Goal: Task Accomplishment & Management: Manage account settings

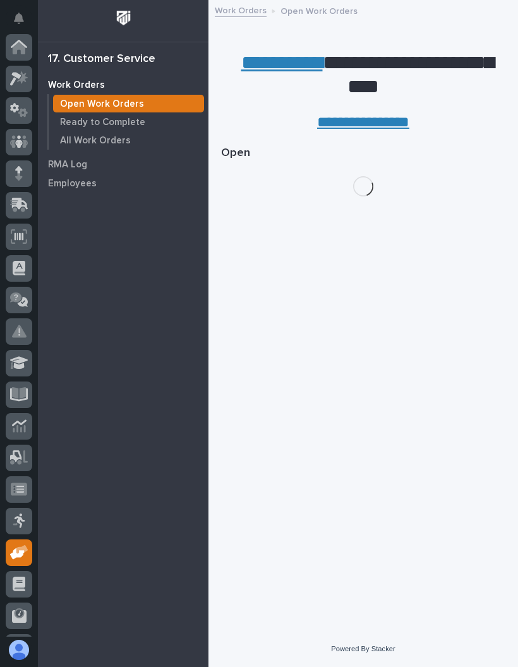
scroll to position [92, 0]
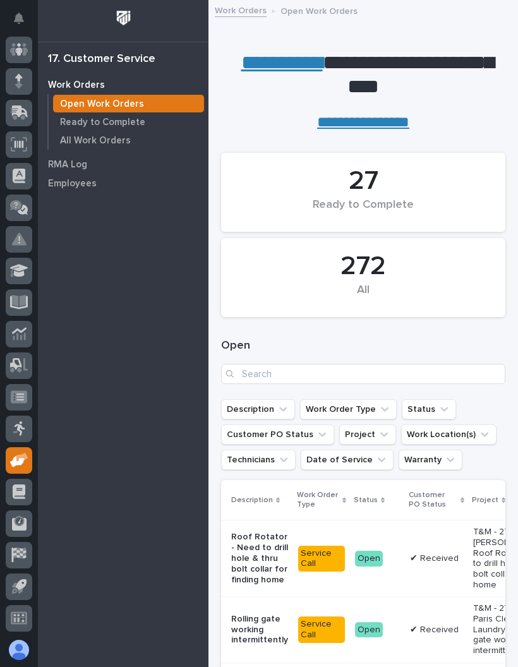
click at [384, 359] on div "Open" at bounding box center [363, 360] width 284 height 45
click at [383, 359] on div "Open" at bounding box center [363, 360] width 284 height 45
click at [299, 364] on input "Search" at bounding box center [363, 374] width 284 height 20
type input "27214"
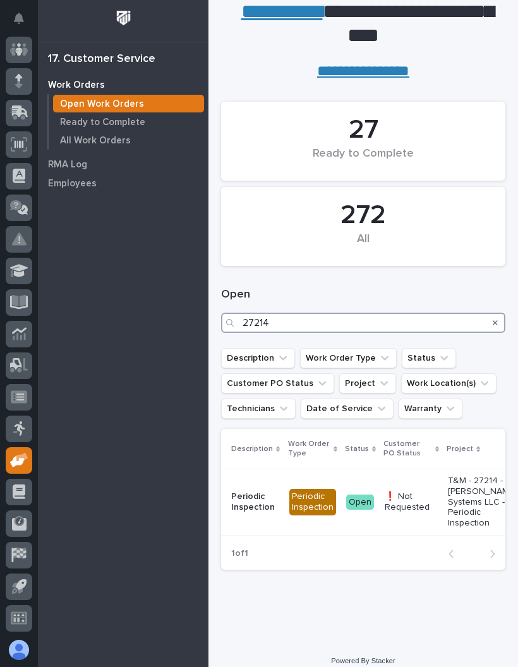
scroll to position [51, 0]
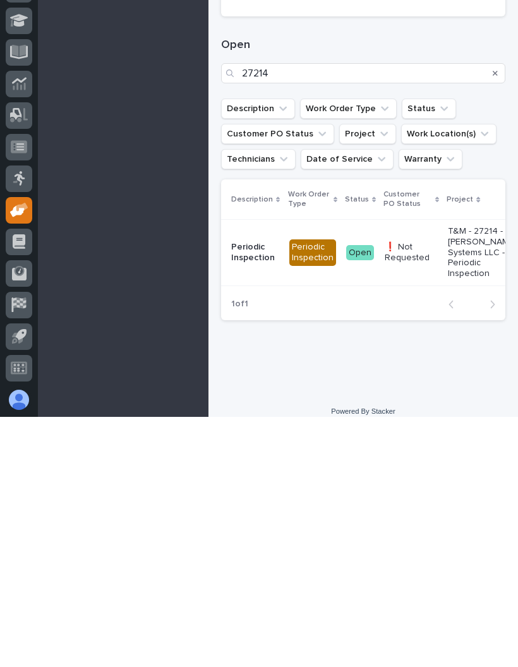
click at [429, 492] on p "❗ Not Requested" at bounding box center [410, 502] width 53 height 21
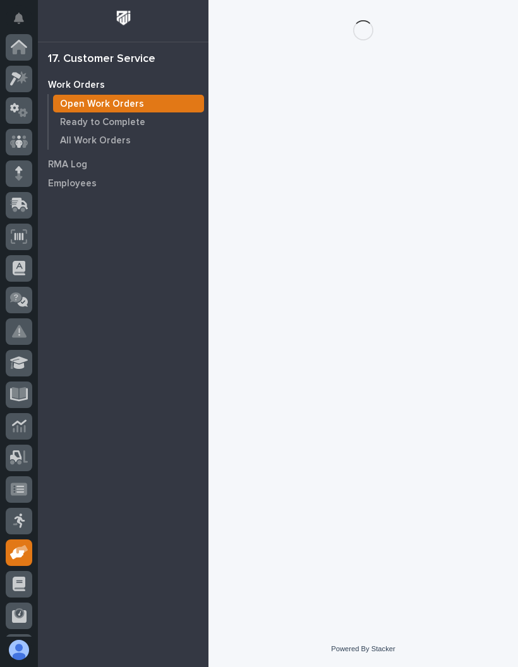
scroll to position [92, 0]
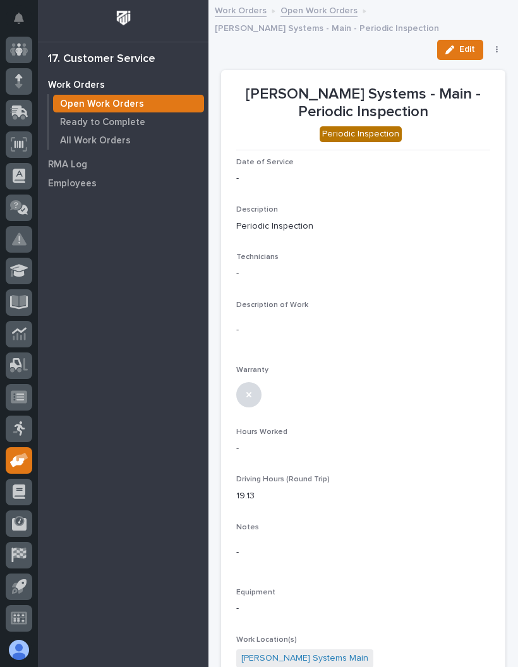
click at [458, 43] on button "Edit" at bounding box center [460, 50] width 46 height 20
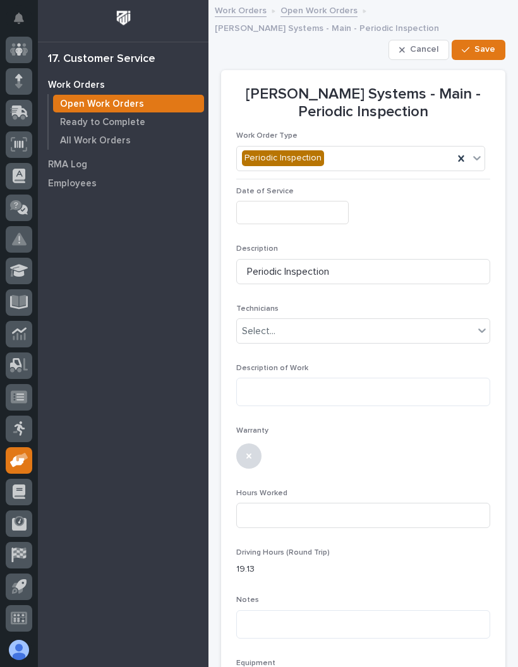
click at [294, 205] on input "text" at bounding box center [292, 212] width 112 height 23
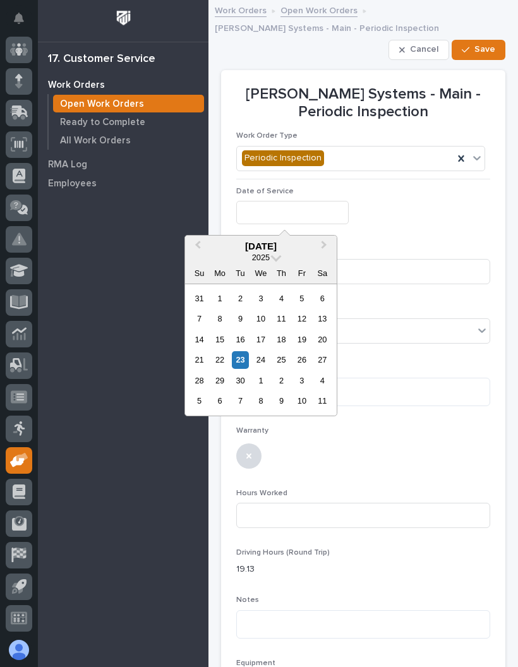
click at [239, 359] on div "23" at bounding box center [240, 359] width 17 height 17
type input "**********"
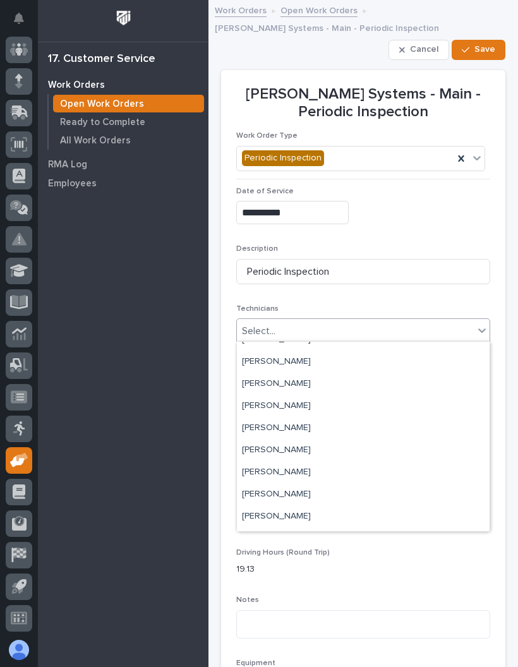
scroll to position [145, 0]
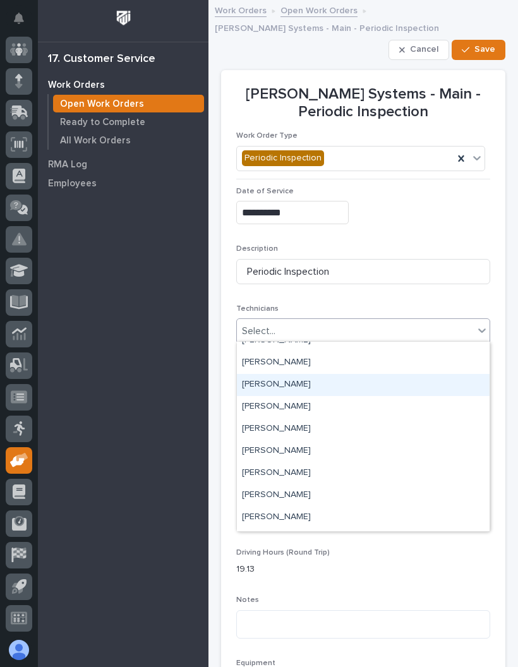
click at [321, 381] on div "[PERSON_NAME]" at bounding box center [363, 385] width 253 height 22
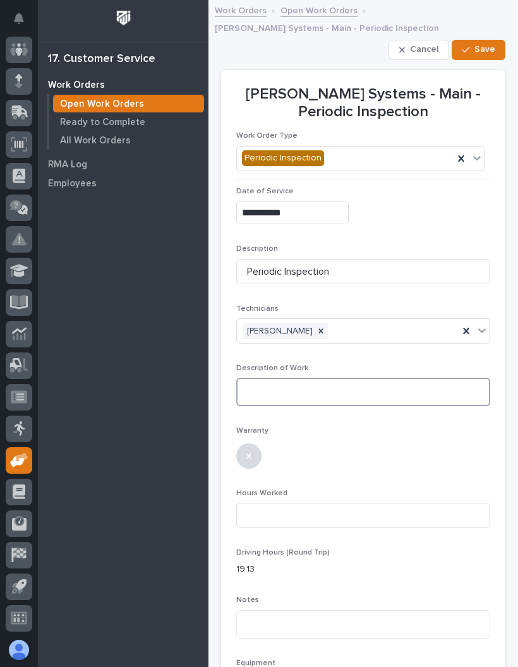
click at [347, 388] on textarea at bounding box center [363, 392] width 254 height 28
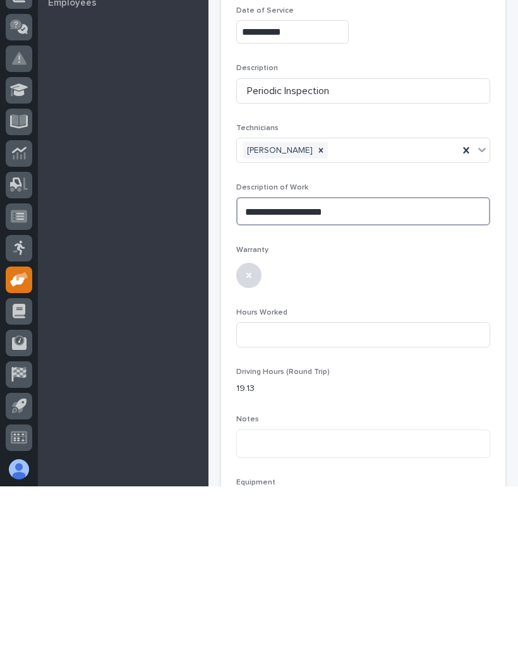
type textarea "**********"
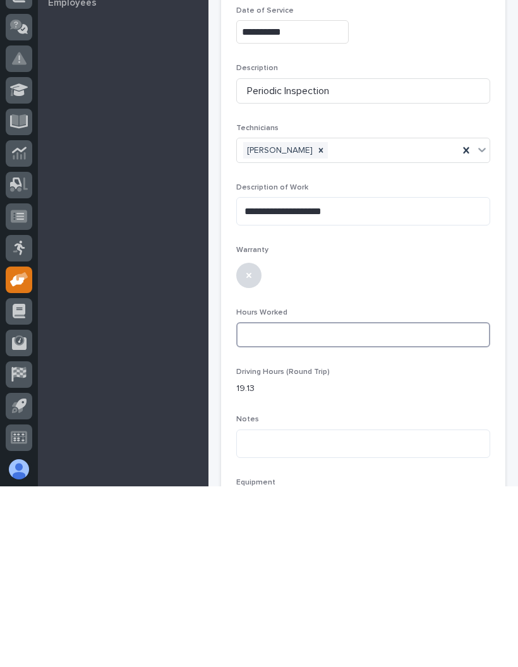
click at [316, 503] on input at bounding box center [363, 515] width 254 height 25
type input "1"
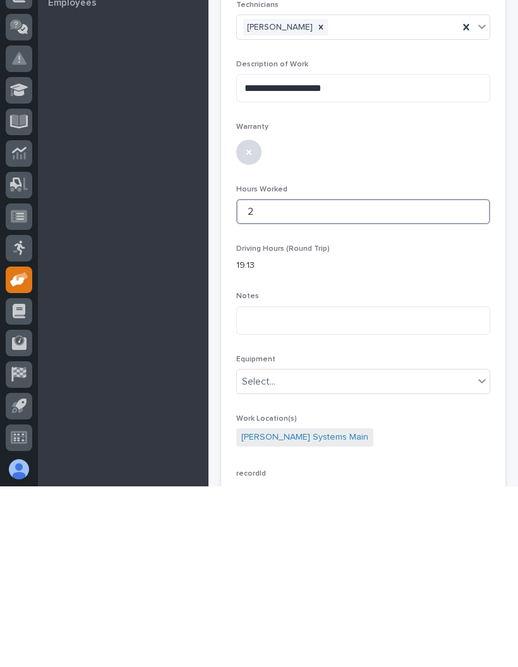
scroll to position [129, 0]
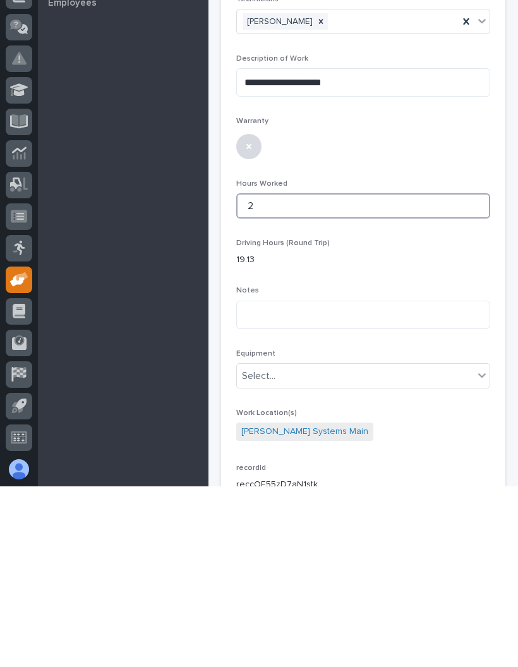
type input "2"
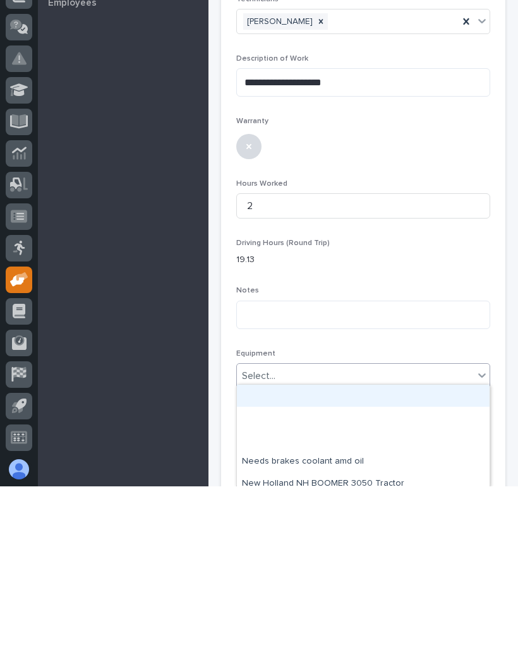
click at [453, 419] on div "Driving Hours (Round Trip) 19.13" at bounding box center [363, 437] width 254 height 37
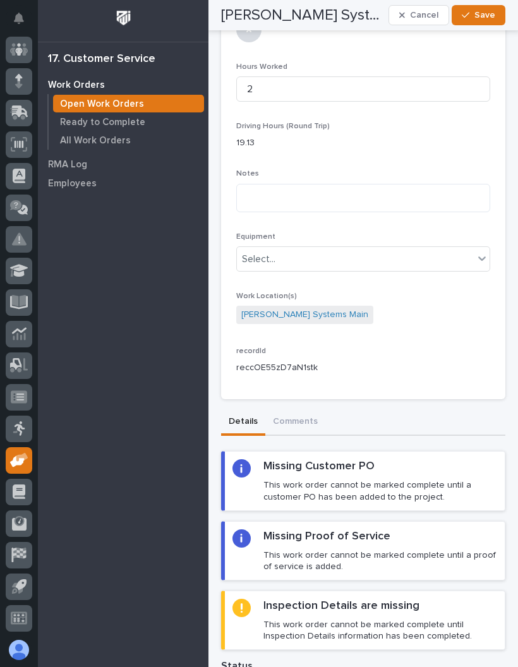
scroll to position [464, 0]
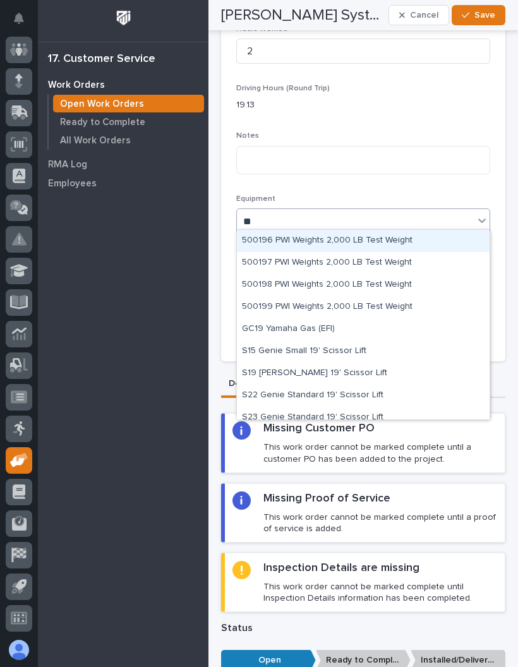
click at [369, 347] on div "S15 Genie Small 19' Scissor Lift" at bounding box center [363, 351] width 253 height 22
type input "**"
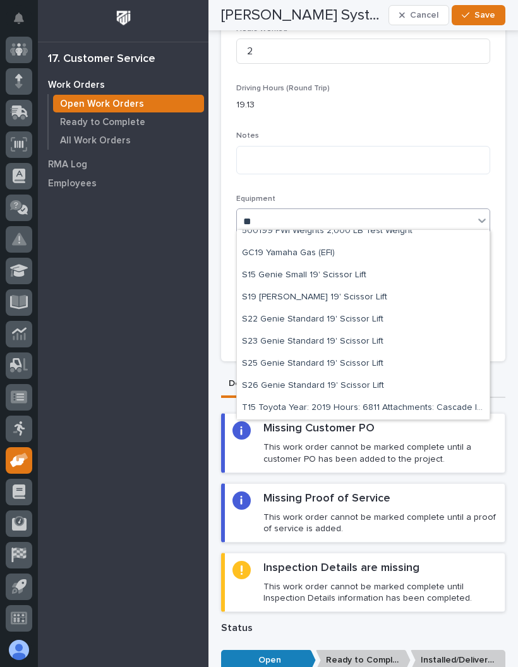
scroll to position [75, 0]
click at [362, 296] on div "S19 [PERSON_NAME] 19' Scissor Lift" at bounding box center [363, 298] width 253 height 22
type input "**"
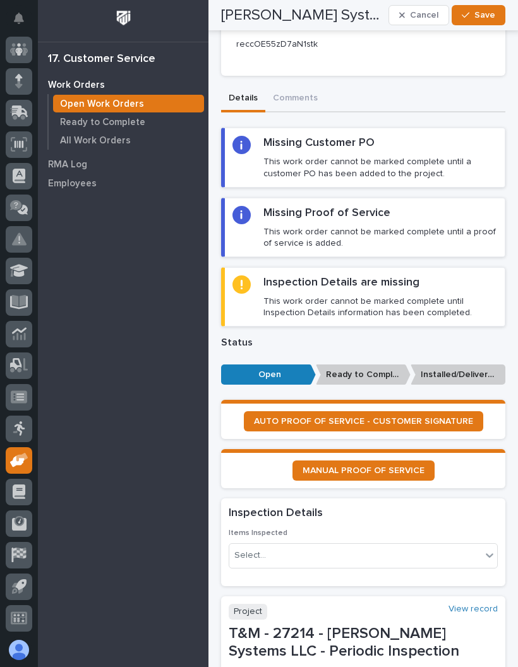
scroll to position [763, 0]
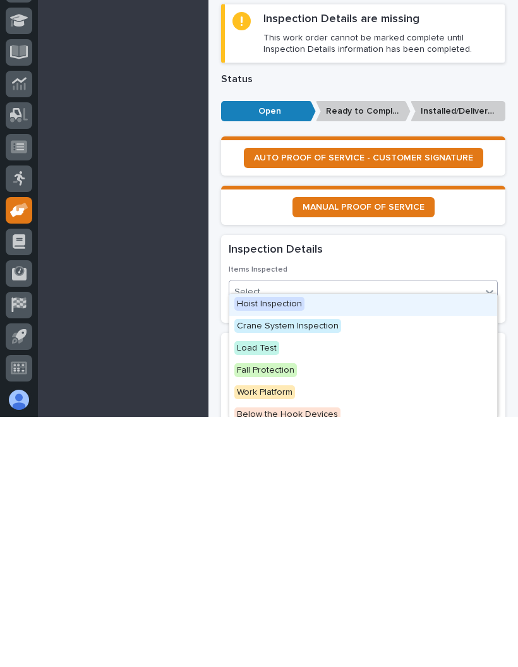
click at [285, 547] on span "Hoist Inspection" at bounding box center [269, 554] width 70 height 14
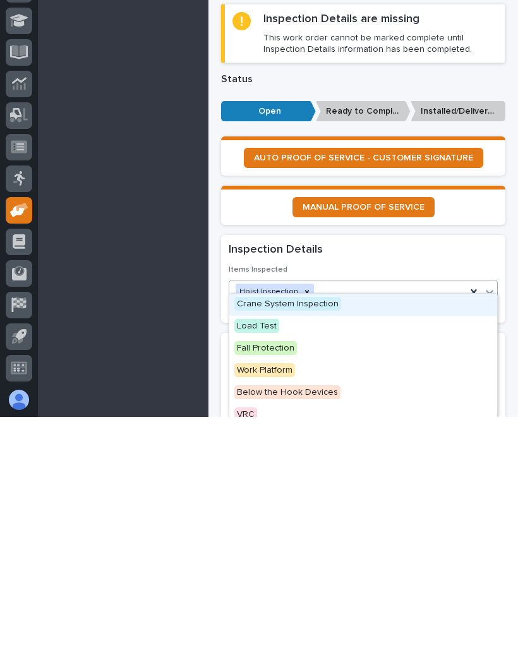
click at [323, 547] on span "Crane System Inspection" at bounding box center [287, 554] width 107 height 14
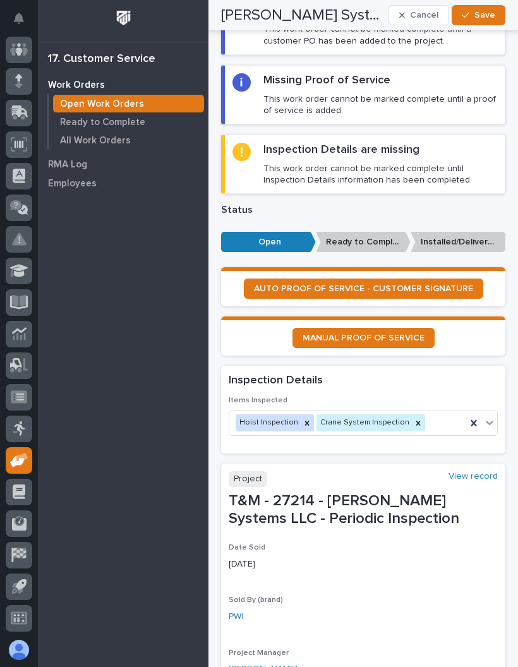
scroll to position [882, 0]
click at [484, 9] on span "Save" at bounding box center [484, 14] width 21 height 11
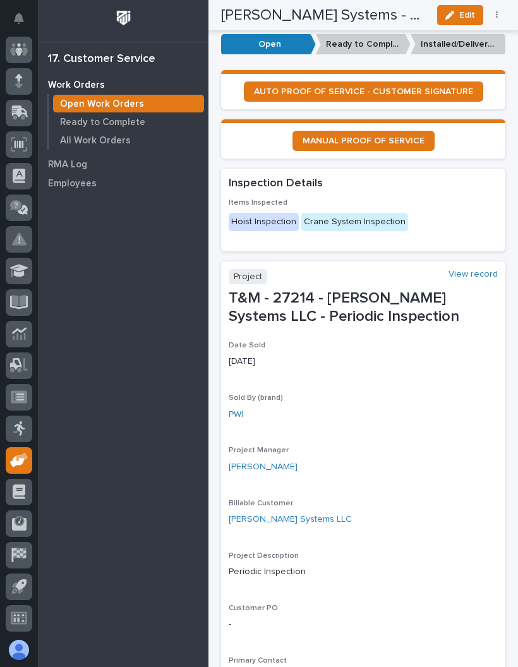
click at [392, 87] on span "AUTO PROOF OF SERVICE - CUSTOMER SIGNATURE" at bounding box center [363, 91] width 219 height 9
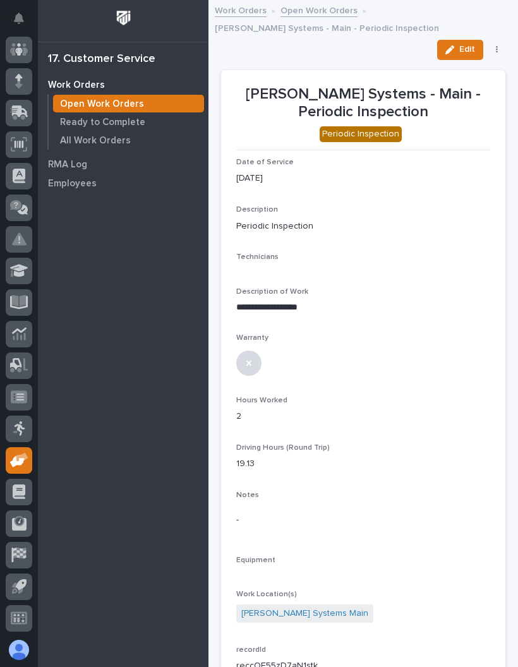
scroll to position [0, 0]
click at [470, 45] on span "Edit" at bounding box center [467, 49] width 16 height 11
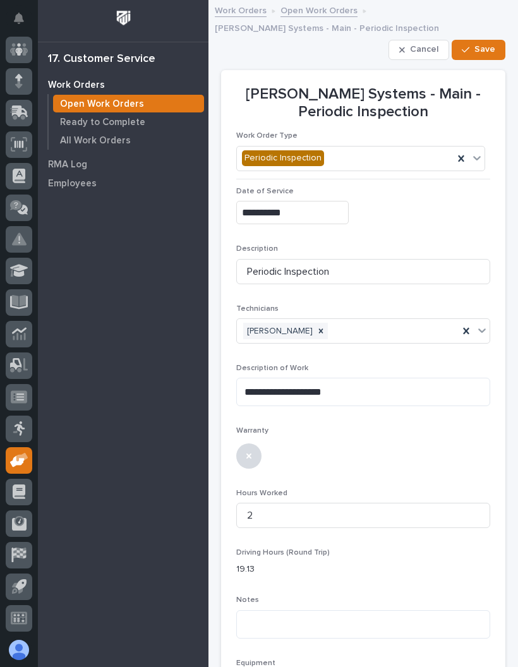
click at [487, 48] on span "Save" at bounding box center [484, 49] width 21 height 11
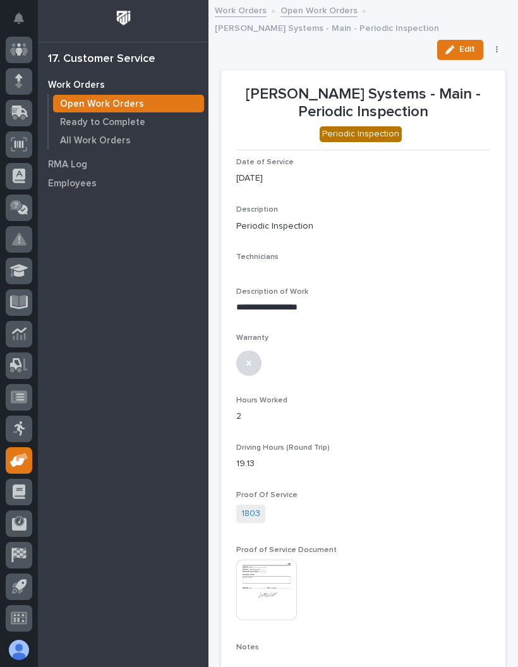
click at [504, 45] on button "button" at bounding box center [497, 49] width 18 height 9
click at [478, 68] on span "✔️ Work is Done" at bounding box center [458, 75] width 68 height 15
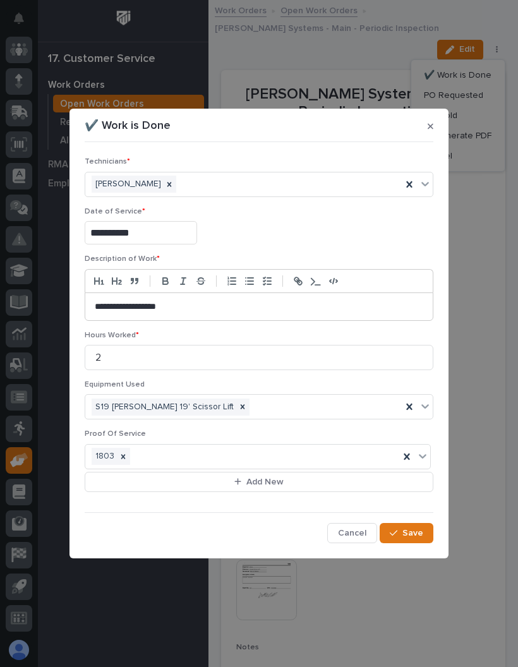
click at [416, 535] on span "Save" at bounding box center [412, 532] width 21 height 11
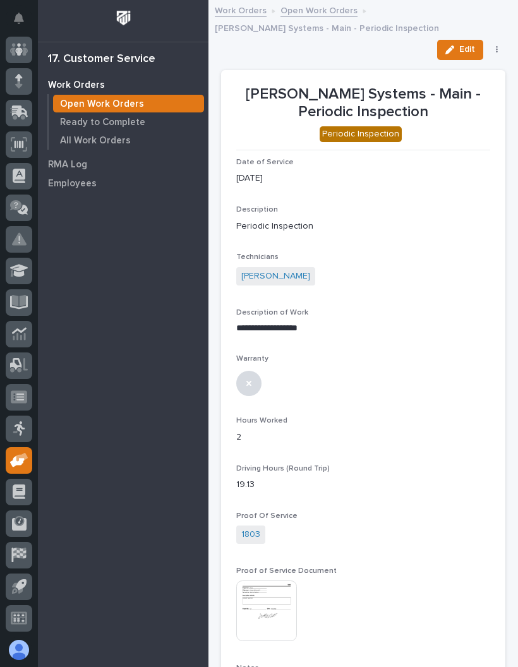
click at [501, 47] on button "button" at bounding box center [497, 49] width 18 height 9
